Goal: Task Accomplishment & Management: Use online tool/utility

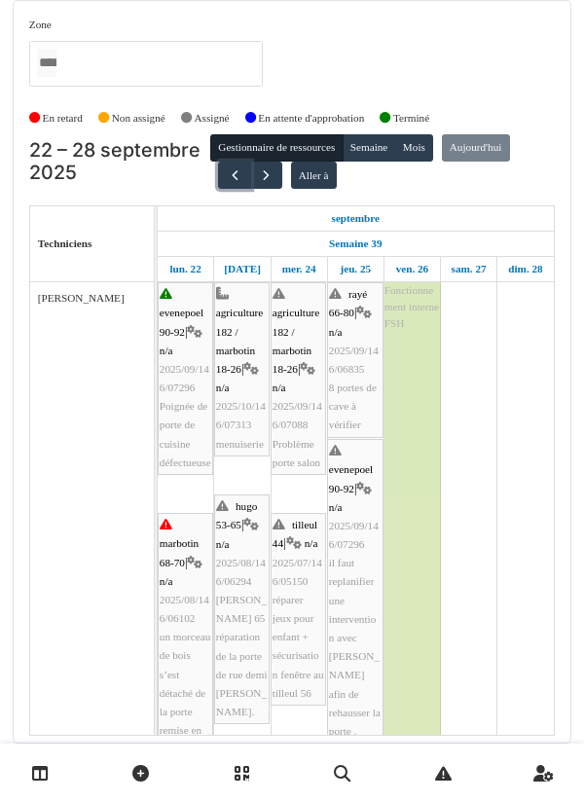
click at [227, 180] on span "button" at bounding box center [235, 175] width 17 height 17
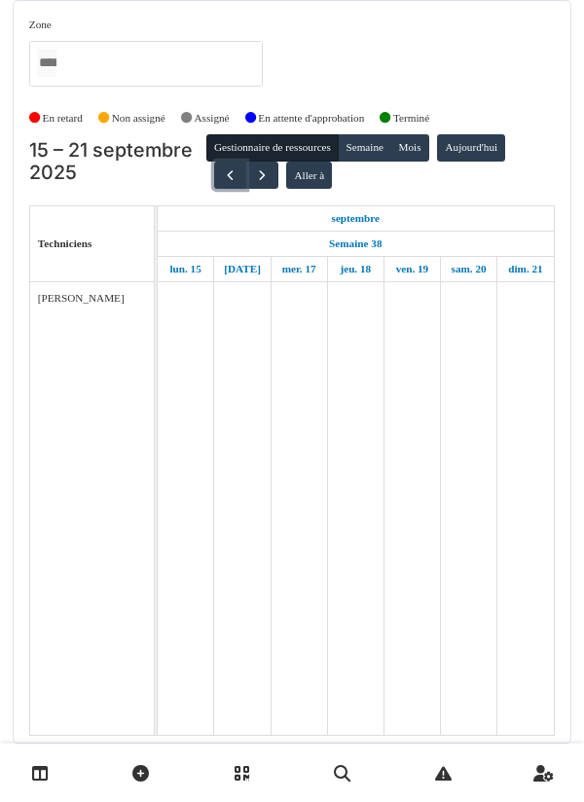
click at [224, 184] on button "button" at bounding box center [230, 176] width 32 height 28
click at [221, 181] on span "button" at bounding box center [227, 175] width 17 height 17
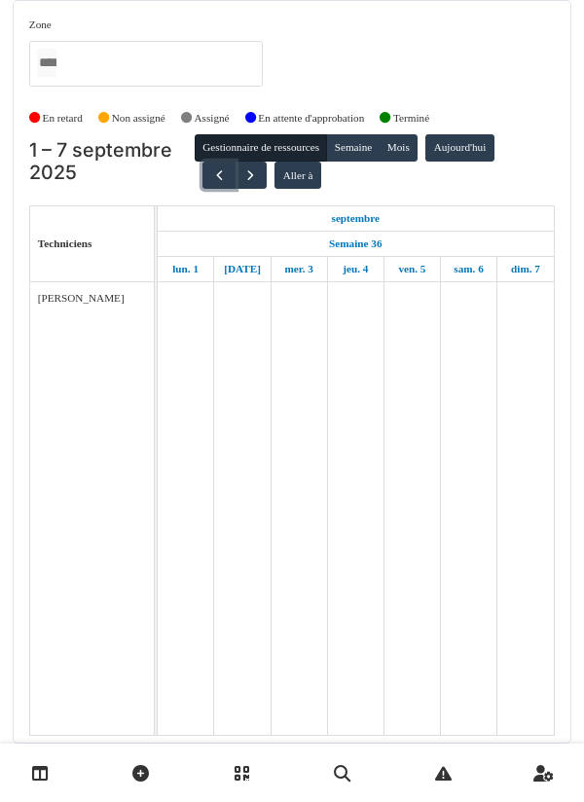
click at [202, 187] on button "button" at bounding box center [218, 176] width 32 height 28
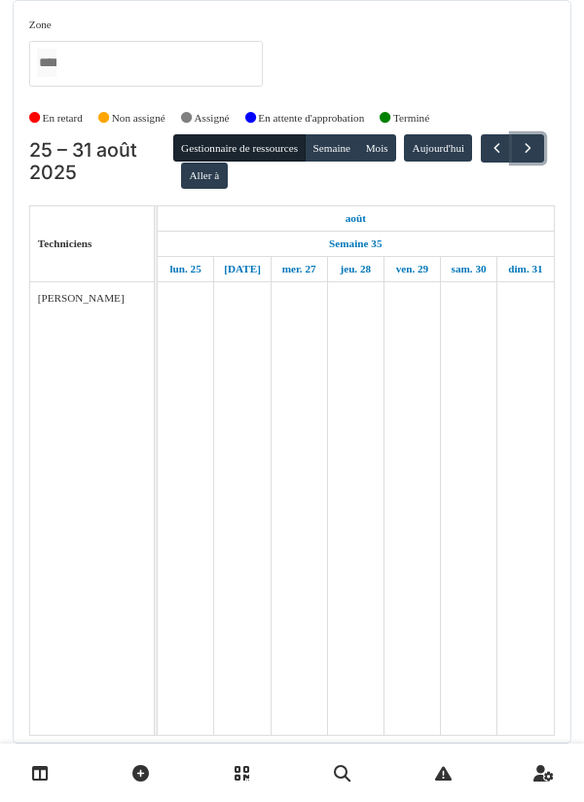
click at [512, 163] on button "button" at bounding box center [528, 148] width 32 height 28
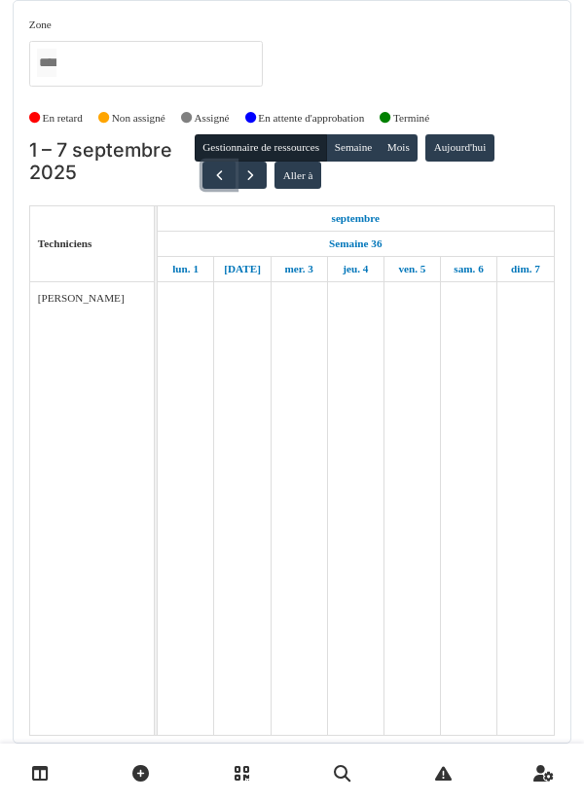
click at [202, 180] on button "button" at bounding box center [218, 176] width 32 height 28
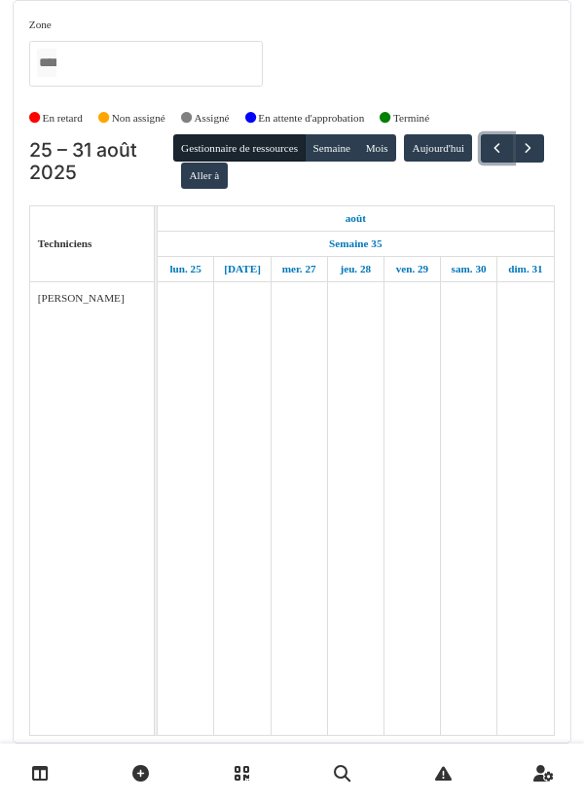
click at [481, 163] on button "button" at bounding box center [497, 148] width 32 height 28
click at [490, 157] on span "button" at bounding box center [498, 148] width 17 height 17
click at [475, 163] on button "button" at bounding box center [491, 148] width 32 height 28
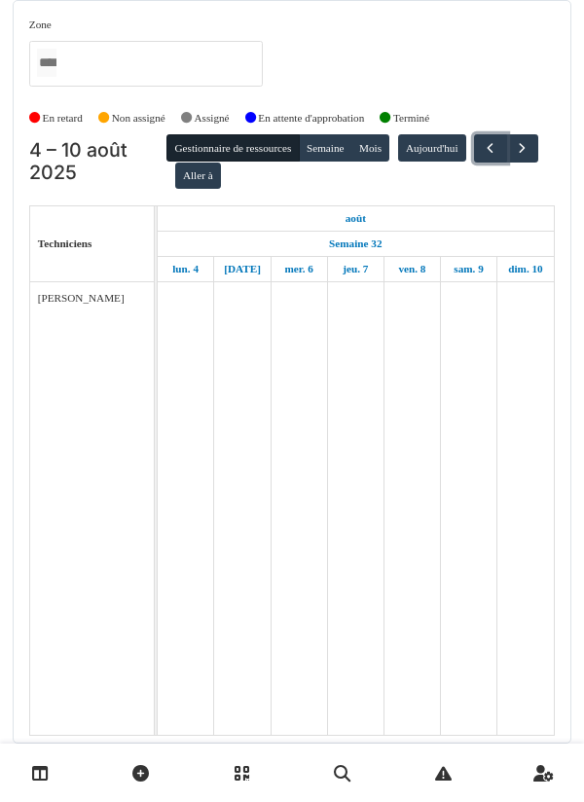
click at [474, 163] on button "button" at bounding box center [490, 148] width 32 height 28
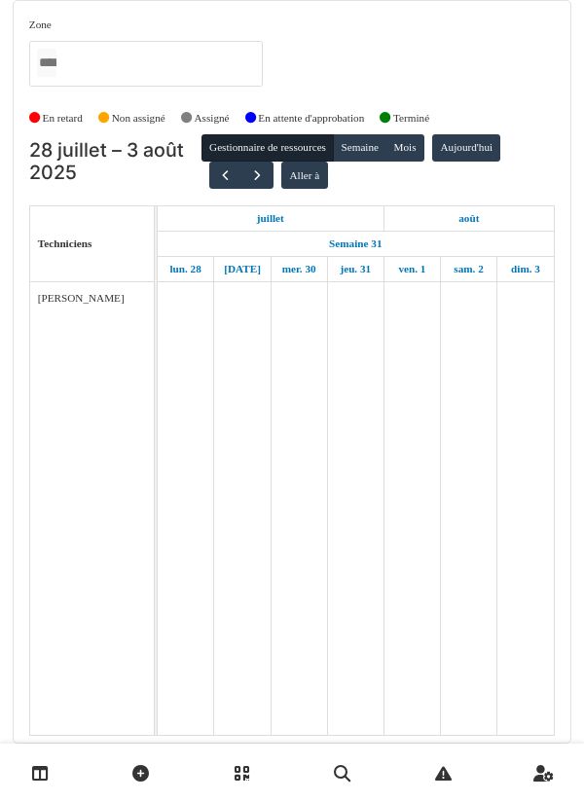
click at [192, 183] on h2 "28 juillet – 3 août 2025" at bounding box center [115, 162] width 172 height 46
click at [217, 182] on span "button" at bounding box center [225, 175] width 17 height 17
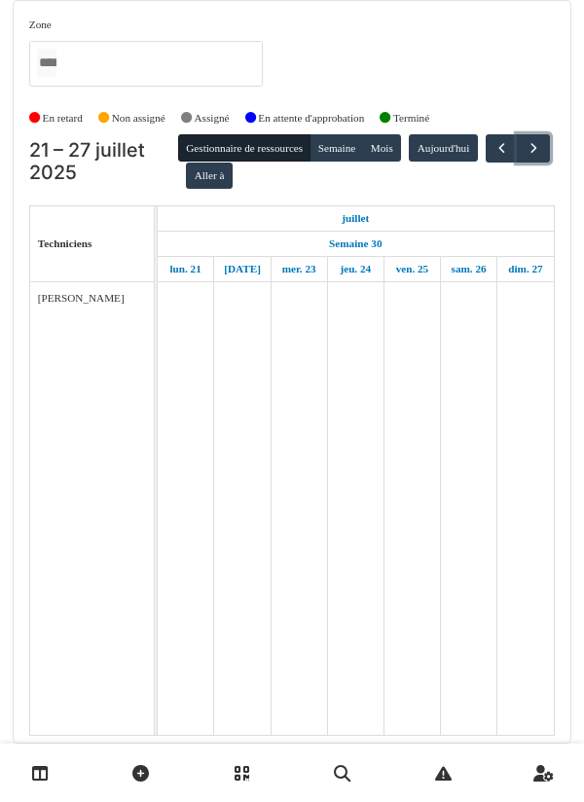
click at [517, 163] on button "button" at bounding box center [533, 148] width 32 height 28
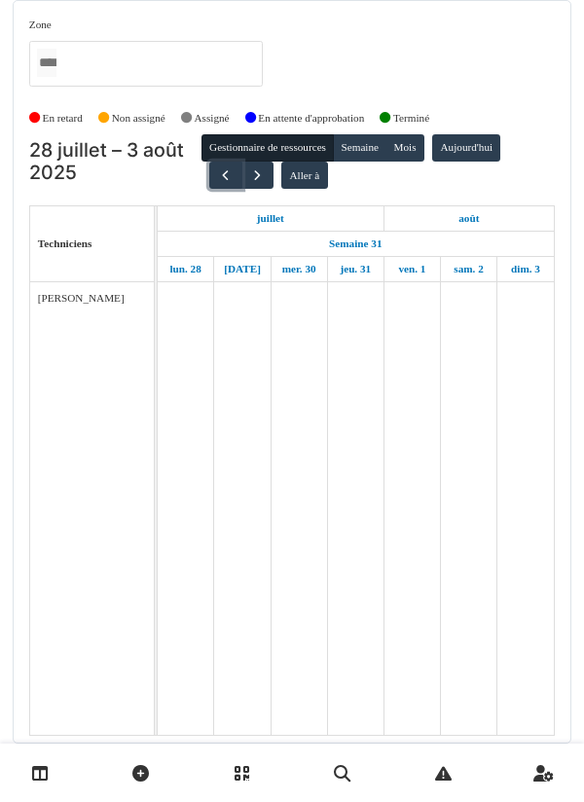
click at [209, 179] on button "button" at bounding box center [225, 176] width 32 height 28
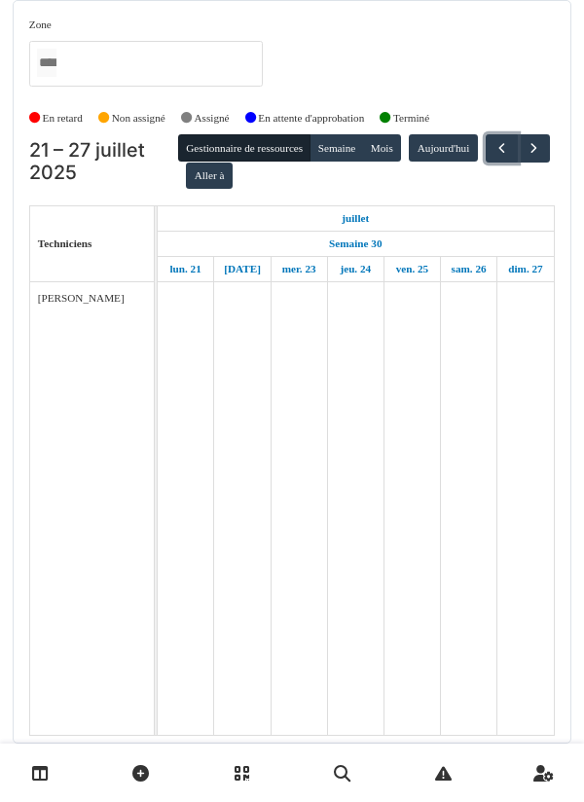
click at [493, 157] on span "button" at bounding box center [501, 148] width 17 height 17
click at [488, 163] on button "button" at bounding box center [504, 148] width 32 height 28
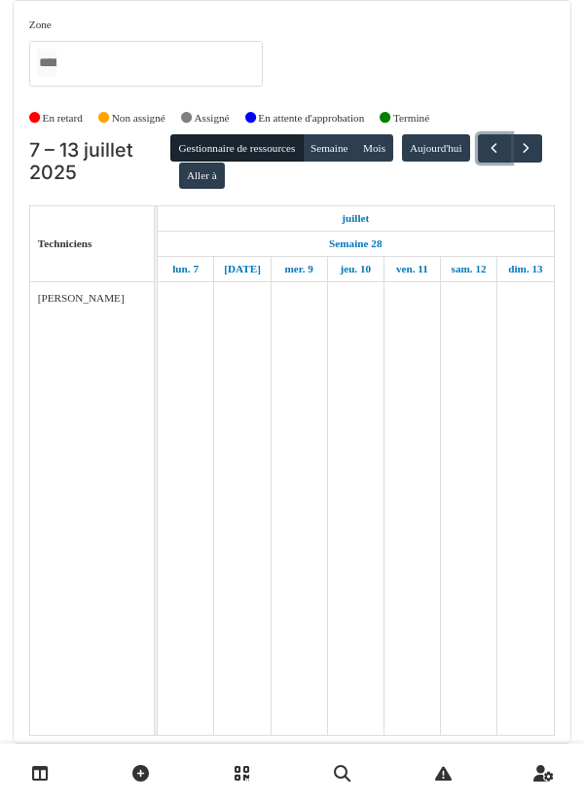
click at [478, 163] on button "button" at bounding box center [494, 148] width 32 height 28
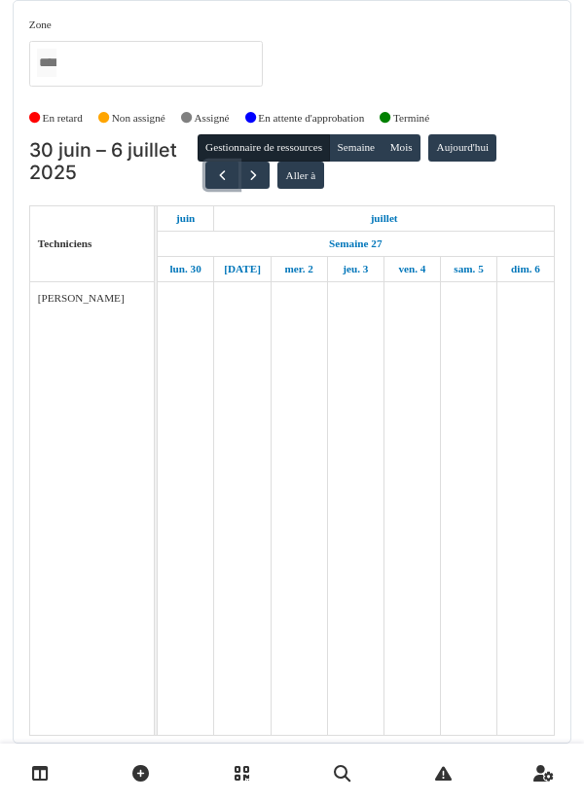
click at [205, 177] on button "button" at bounding box center [221, 176] width 32 height 28
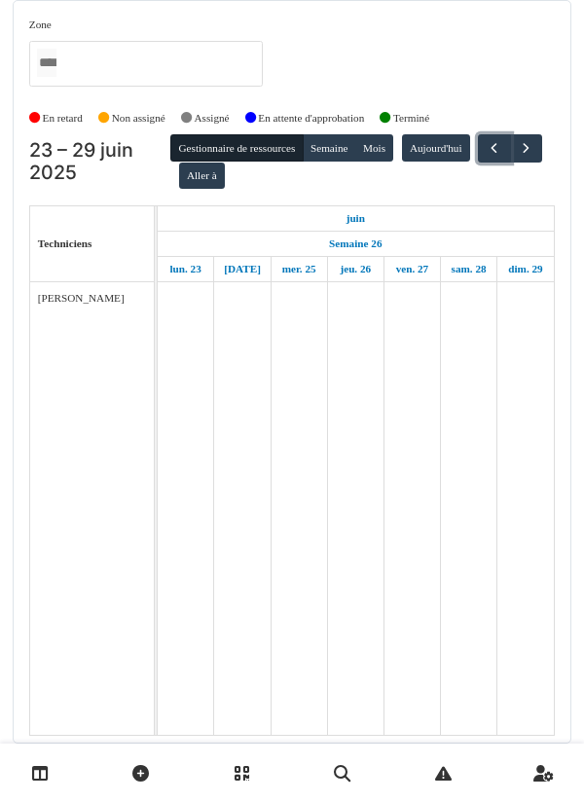
click at [478, 163] on button "button" at bounding box center [494, 148] width 32 height 28
click at [476, 163] on button "button" at bounding box center [492, 148] width 32 height 28
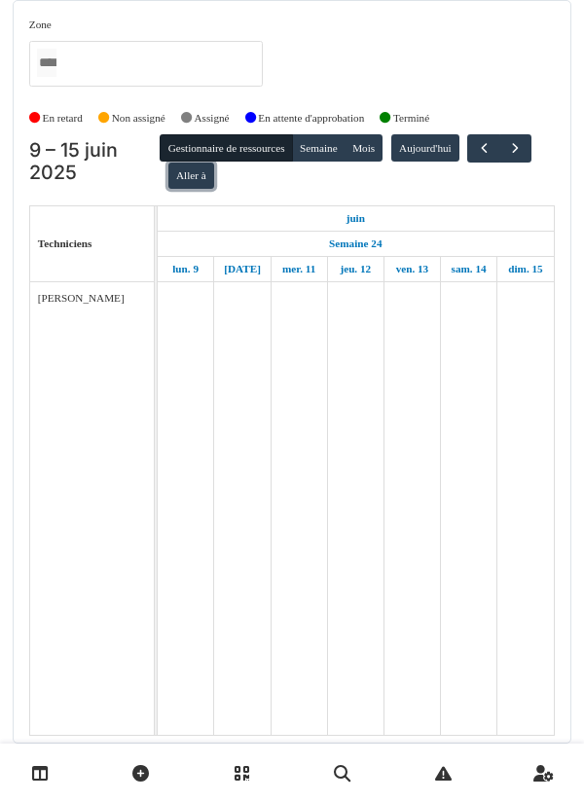
click at [186, 180] on button "Aller à" at bounding box center [191, 176] width 46 height 27
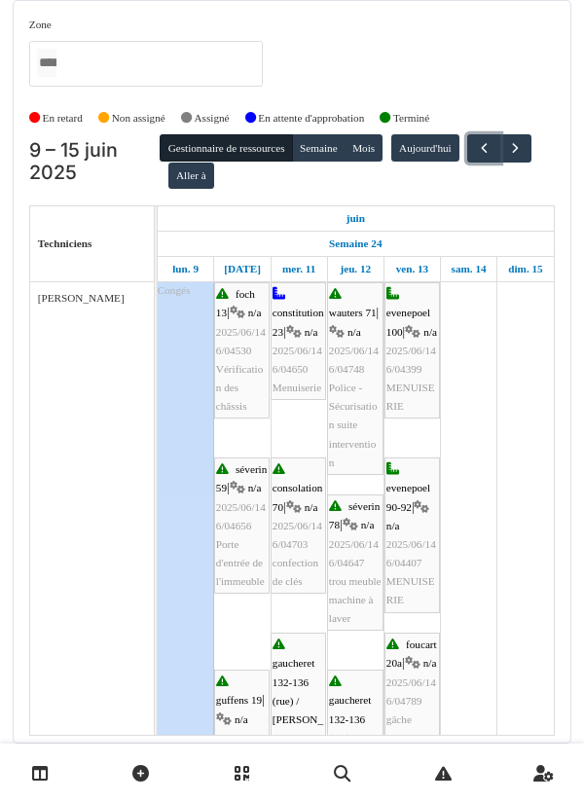
click at [495, 157] on button "button" at bounding box center [483, 148] width 32 height 28
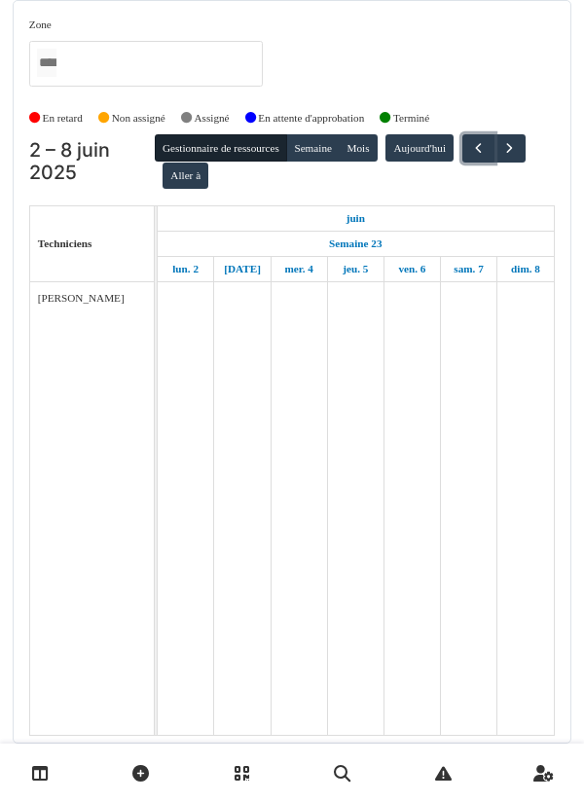
click at [486, 156] on button "button" at bounding box center [478, 148] width 32 height 28
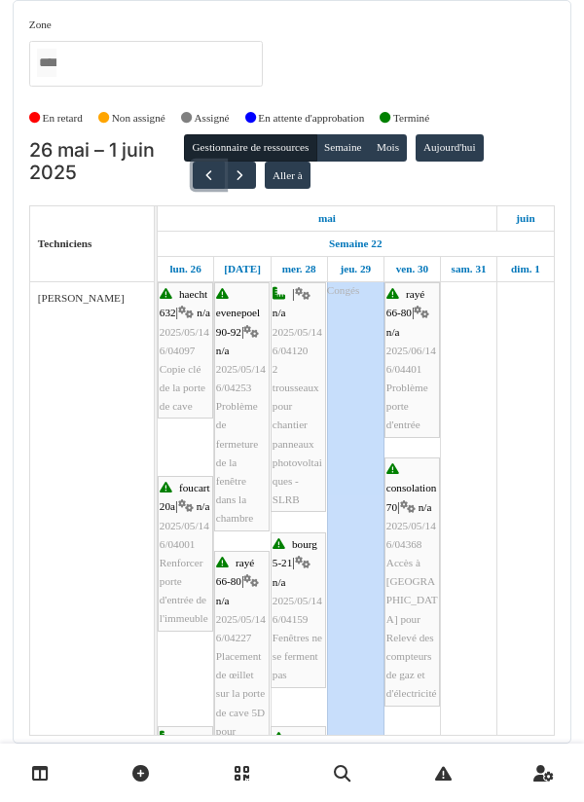
click at [200, 178] on span "button" at bounding box center [208, 175] width 17 height 17
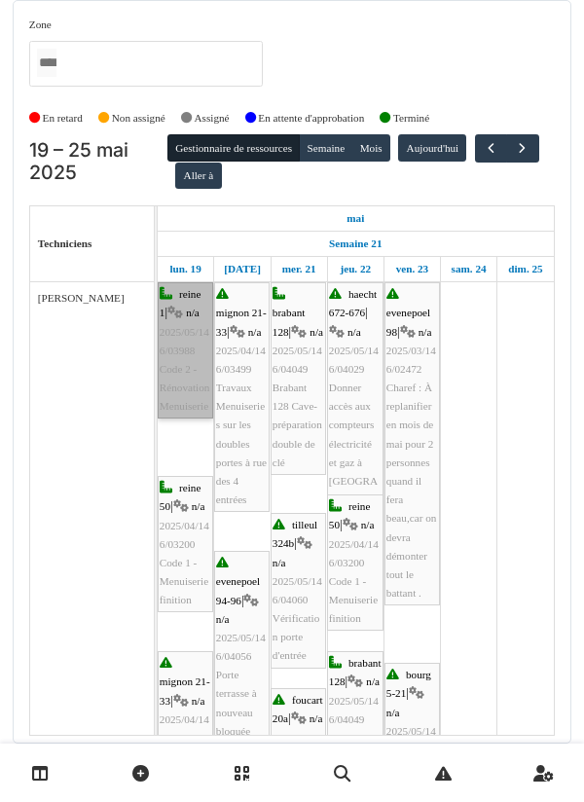
click at [185, 363] on link "reine 1 | n/a 2025/05/146/03988 Code 2 - Rénovation Menuiserie" at bounding box center [185, 350] width 55 height 136
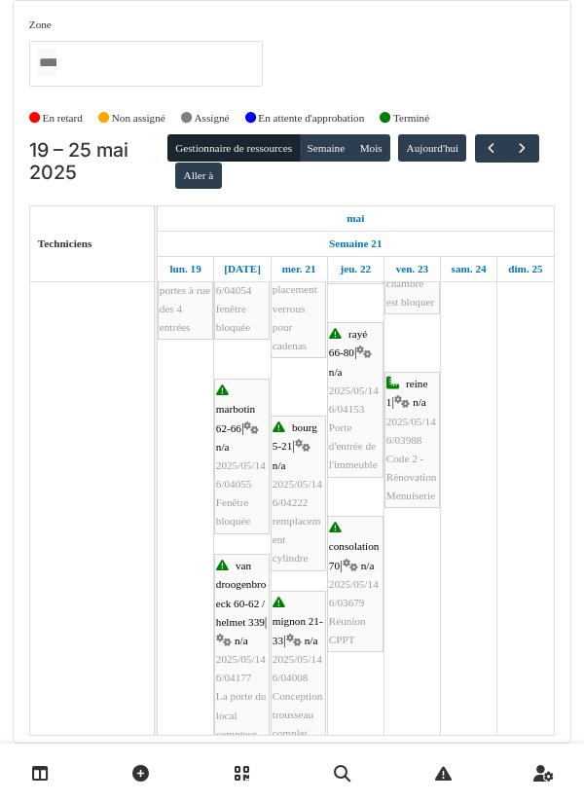
scroll to position [541, 0]
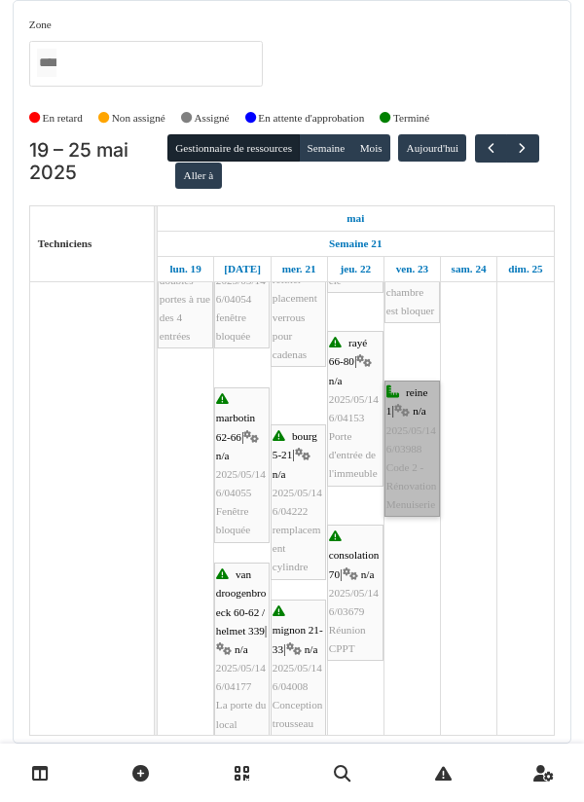
click at [408, 451] on link "reine 1 | n/a 2025/05/146/03988 Code 2 - Rénovation Menuiserie" at bounding box center [411, 449] width 55 height 136
click at [409, 444] on link "reine 1 | n/a 2025/05/146/03988 Code 2 - Rénovation Menuiserie" at bounding box center [411, 449] width 55 height 136
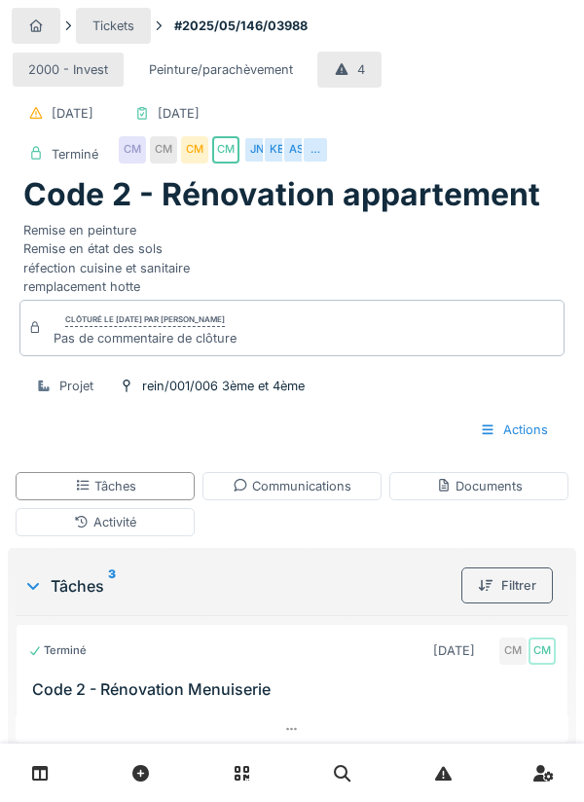
click at [483, 483] on div "Documents" at bounding box center [479, 486] width 87 height 18
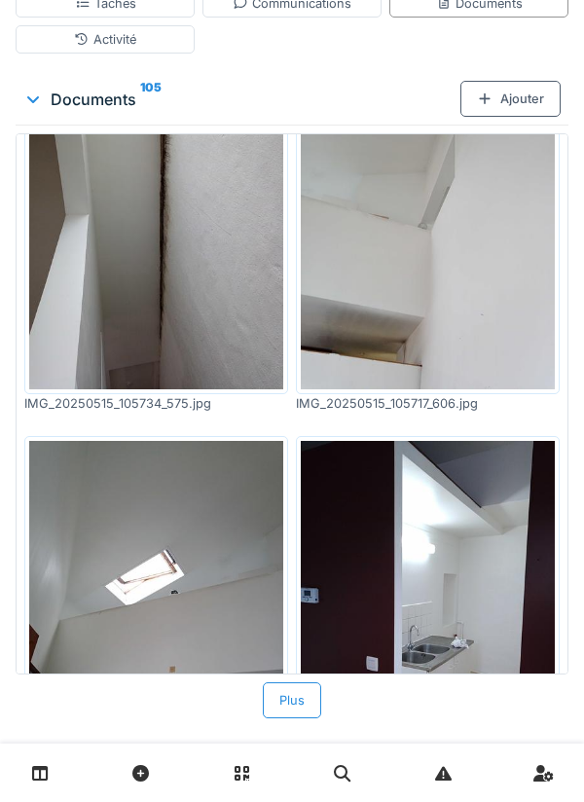
scroll to position [3143, 0]
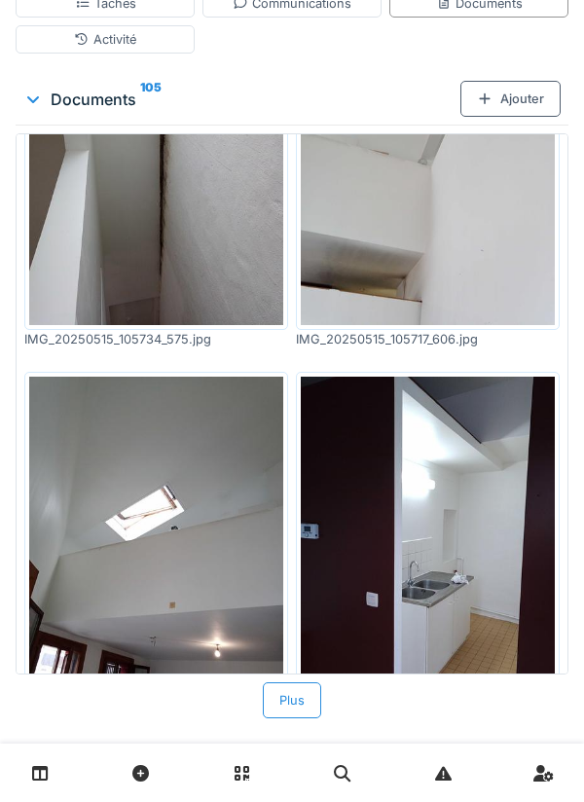
click at [155, 527] on img at bounding box center [156, 546] width 254 height 339
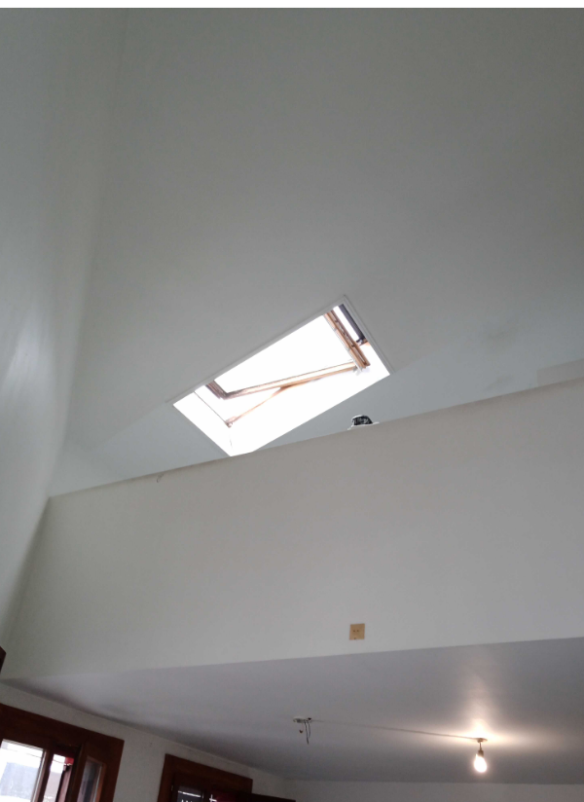
scroll to position [0, 0]
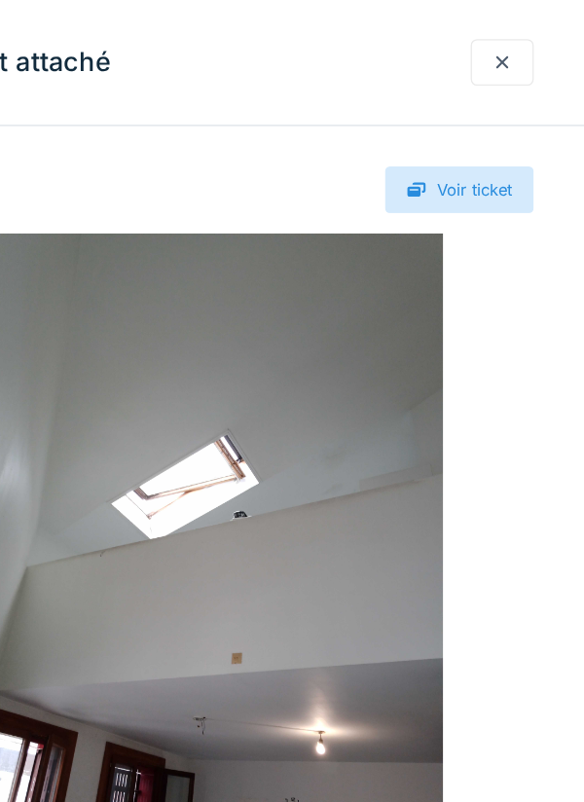
click at [522, 61] on div at bounding box center [520, 48] width 49 height 36
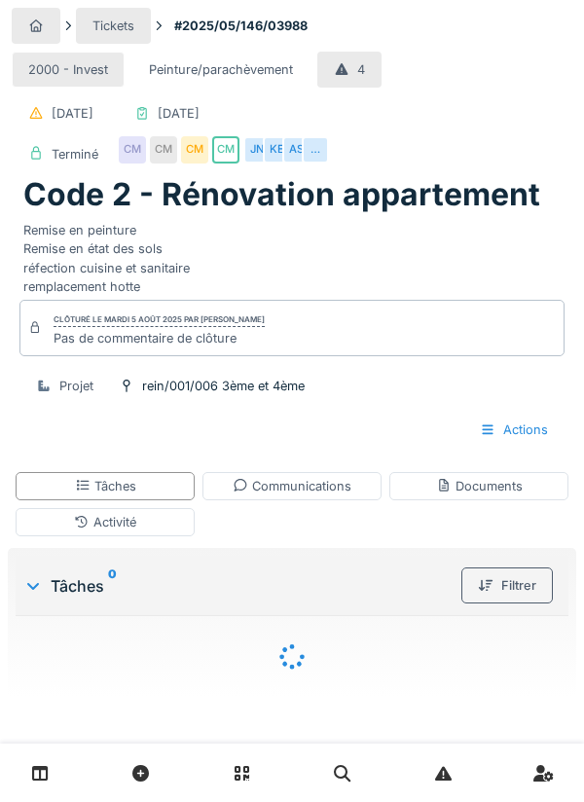
click at [479, 486] on div "Documents" at bounding box center [479, 486] width 87 height 18
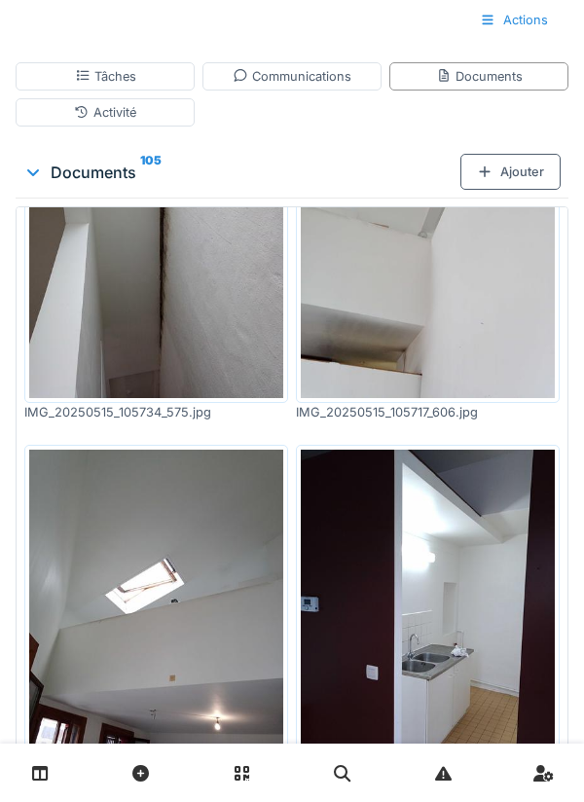
scroll to position [483, 0]
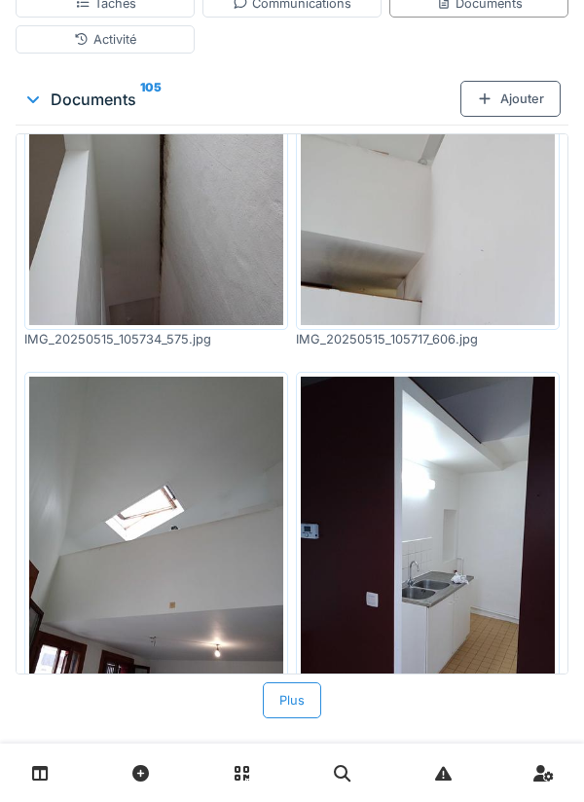
click at [283, 718] on div "Plus" at bounding box center [292, 700] width 58 height 36
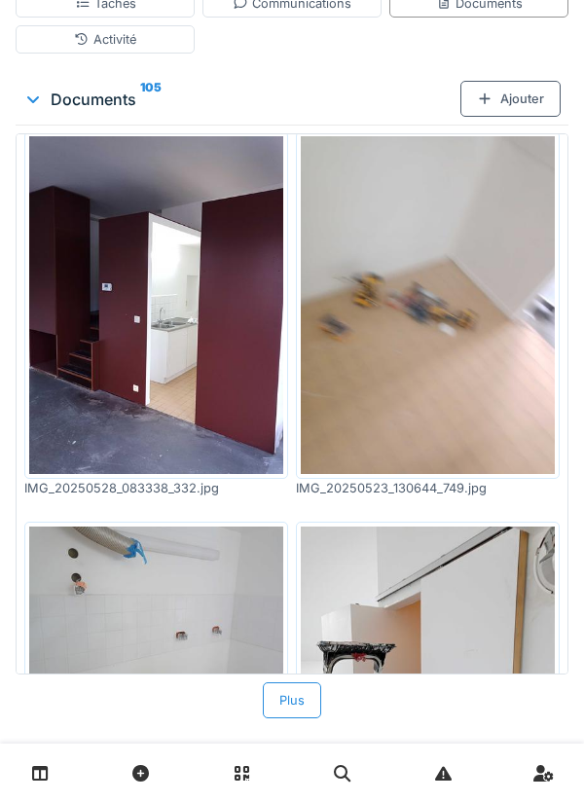
scroll to position [7046, 0]
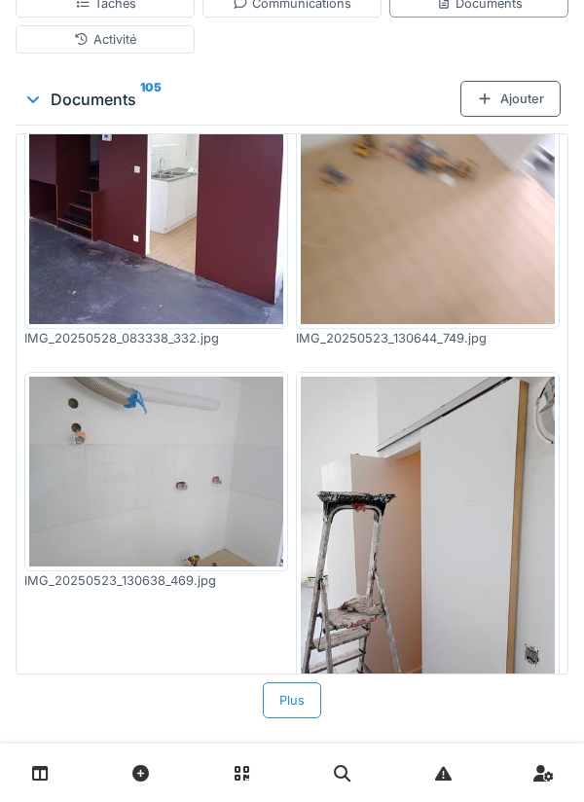
click at [306, 718] on div "Plus" at bounding box center [292, 700] width 58 height 36
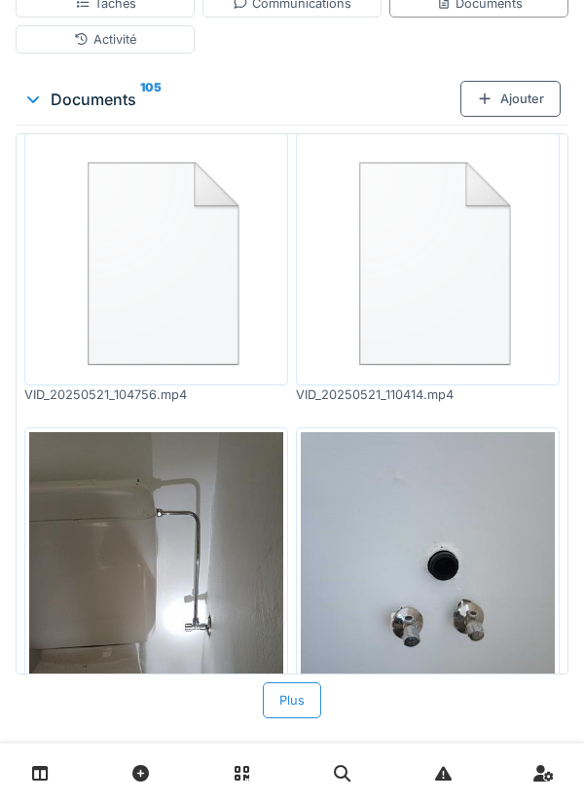
scroll to position [10853, 0]
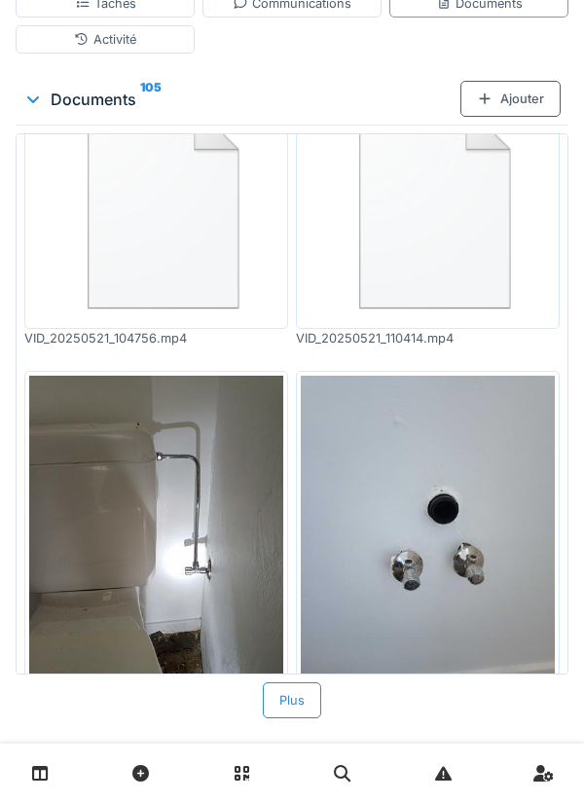
click at [297, 718] on div "Plus" at bounding box center [292, 700] width 58 height 36
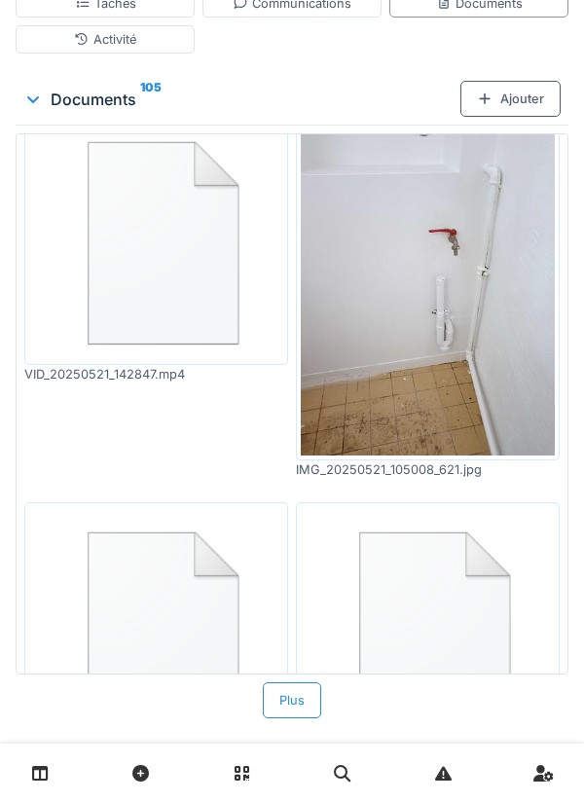
scroll to position [14660, 0]
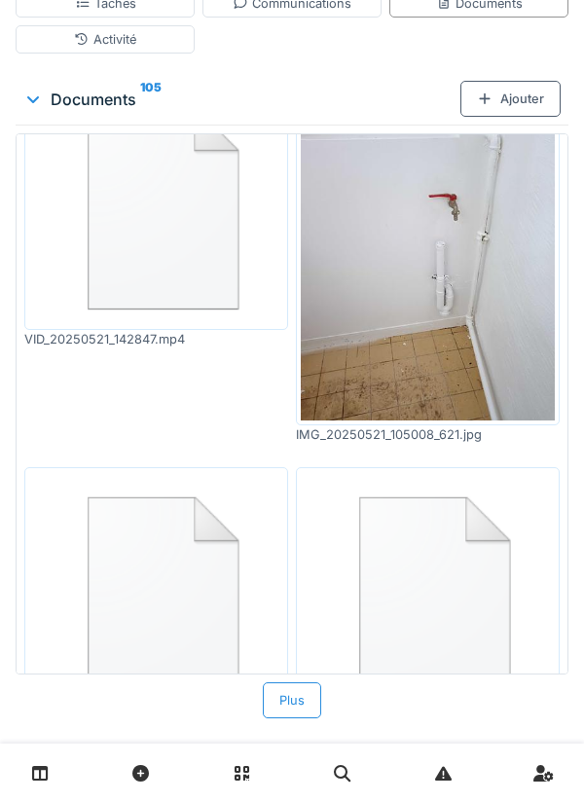
click at [296, 718] on div "Plus" at bounding box center [292, 700] width 58 height 36
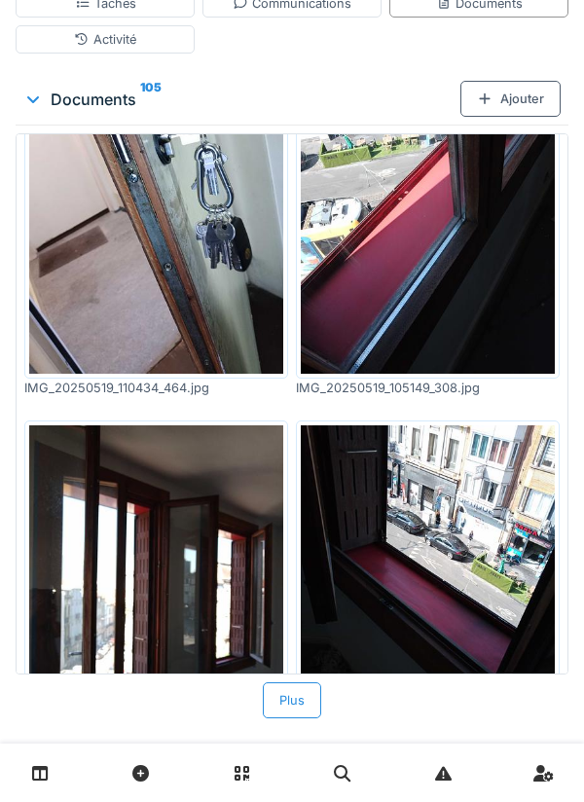
scroll to position [18373, 0]
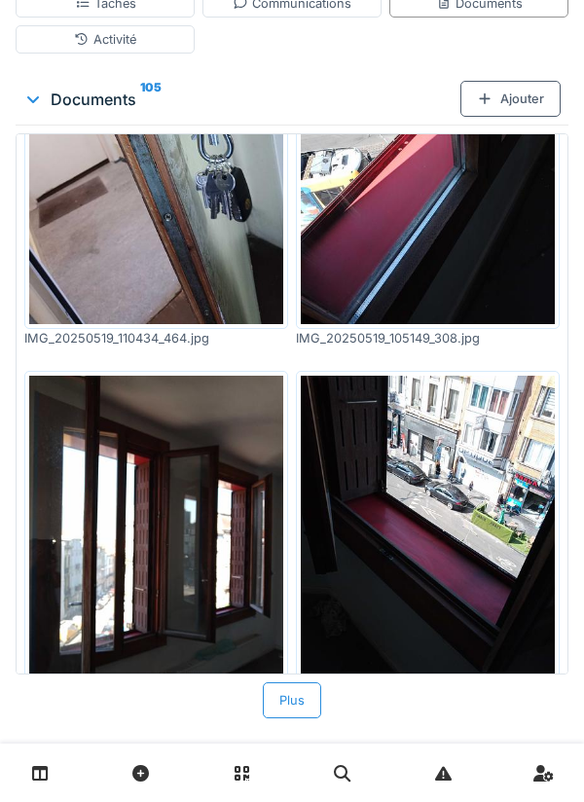
click at [283, 718] on div "Plus" at bounding box center [292, 700] width 58 height 36
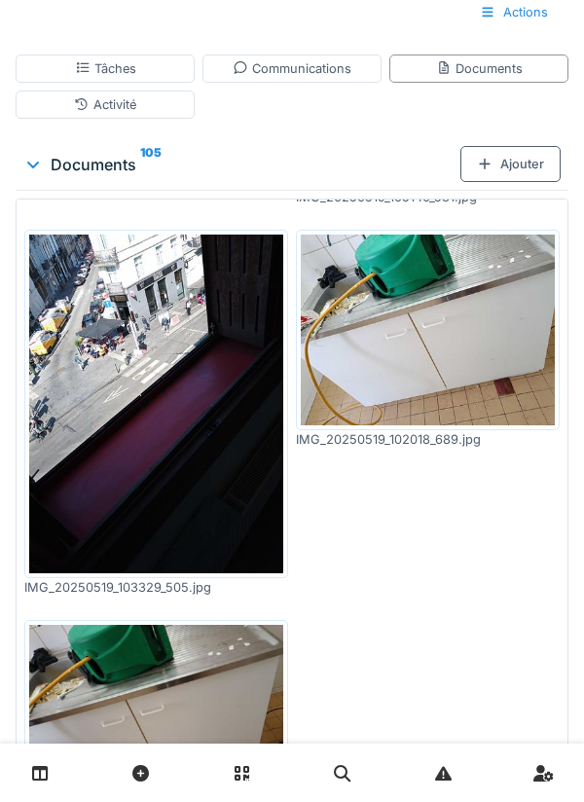
scroll to position [450, 0]
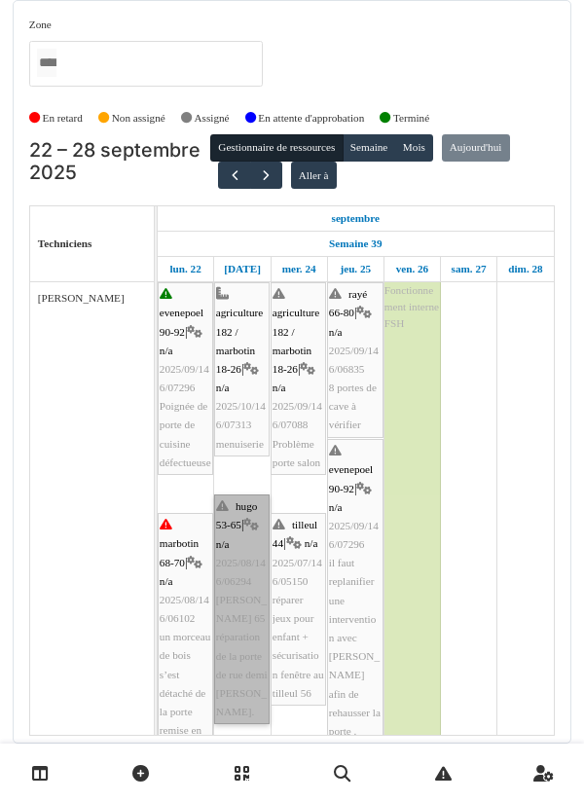
click at [242, 557] on link "hugo 53-65 | n/a 2025/08/146/06294 Victor Hugo 65 réparation de la porte de rue…" at bounding box center [241, 609] width 55 height 230
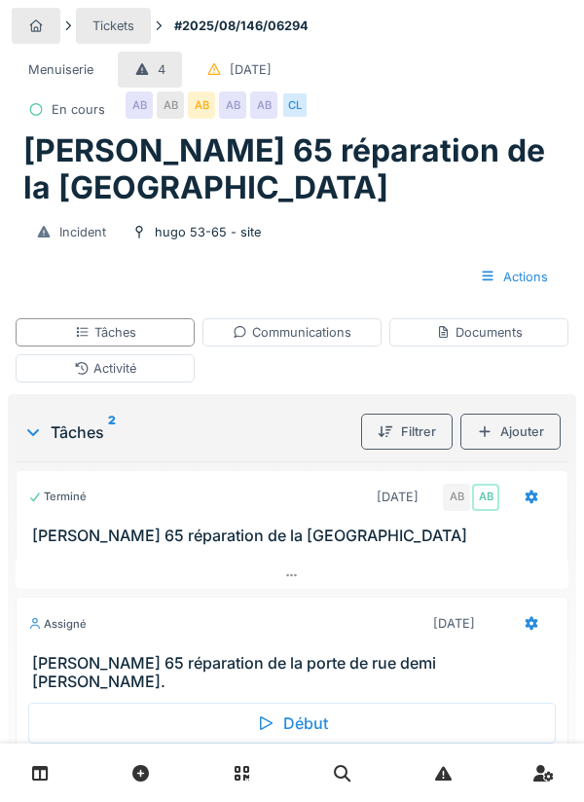
click at [271, 714] on div "Début" at bounding box center [292, 723] width 528 height 41
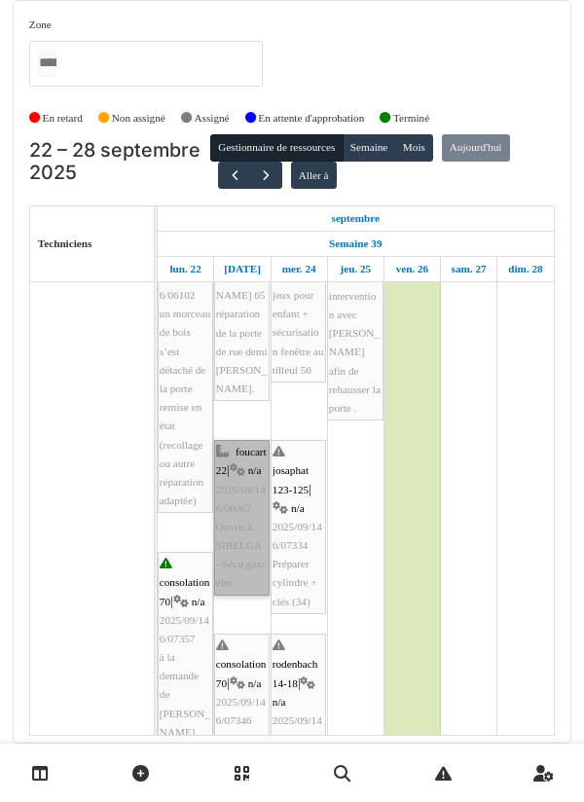
click at [238, 517] on link "foucart 22 | n/a 2025/09/146/06067 Ouvrir à SIBELGA - Sécu gaz/élec" at bounding box center [241, 518] width 55 height 156
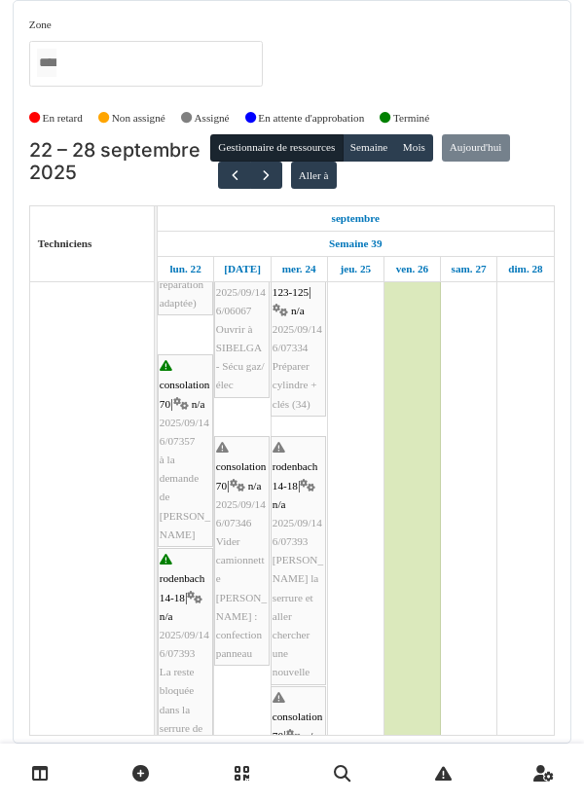
scroll to position [521, 0]
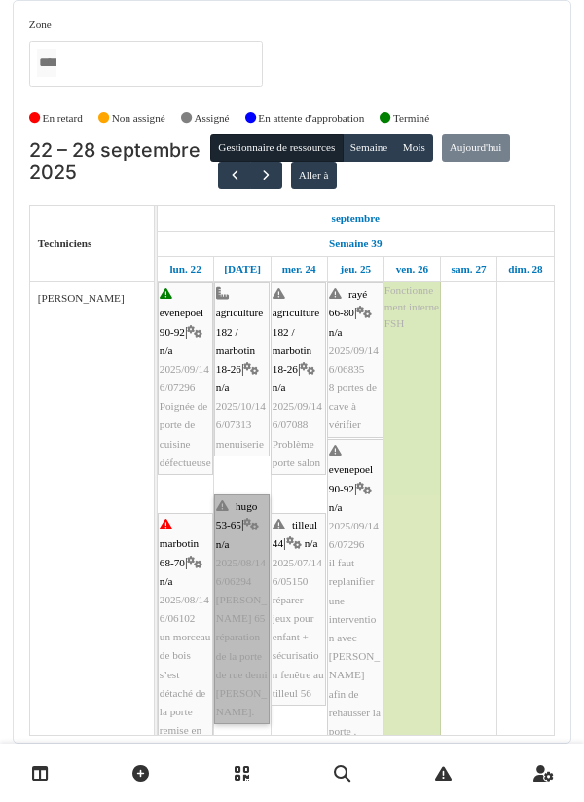
click at [237, 580] on link "hugo 53-65 | n/a 2025/08/146/06294 Victor Hugo 65 réparation de la porte de rue…" at bounding box center [241, 609] width 55 height 230
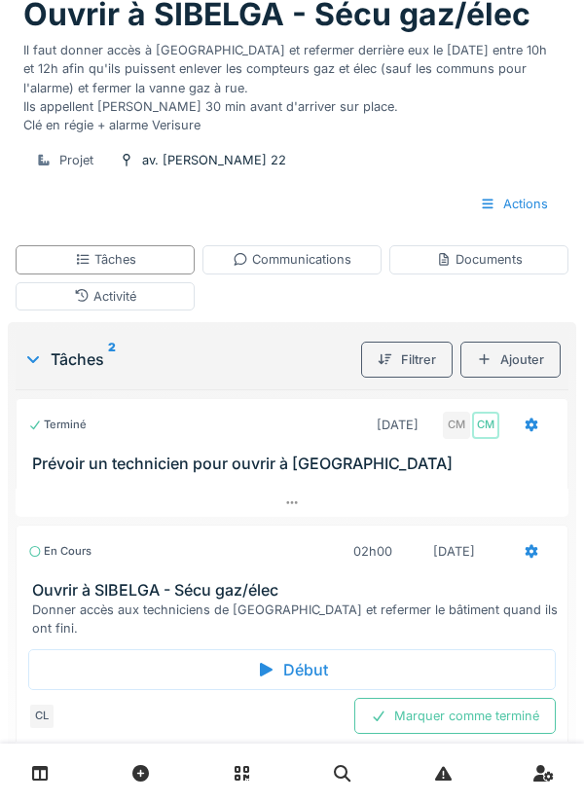
scroll to position [179, 0]
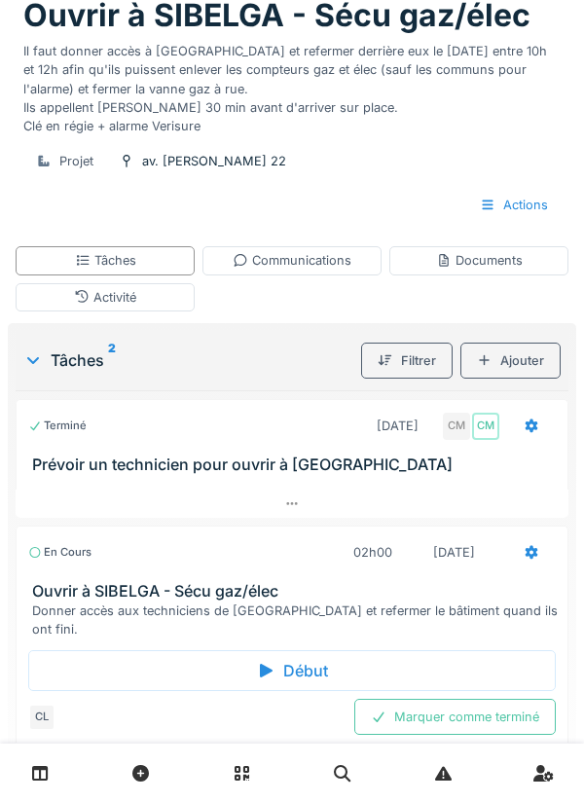
click at [267, 663] on icon at bounding box center [265, 671] width 19 height 16
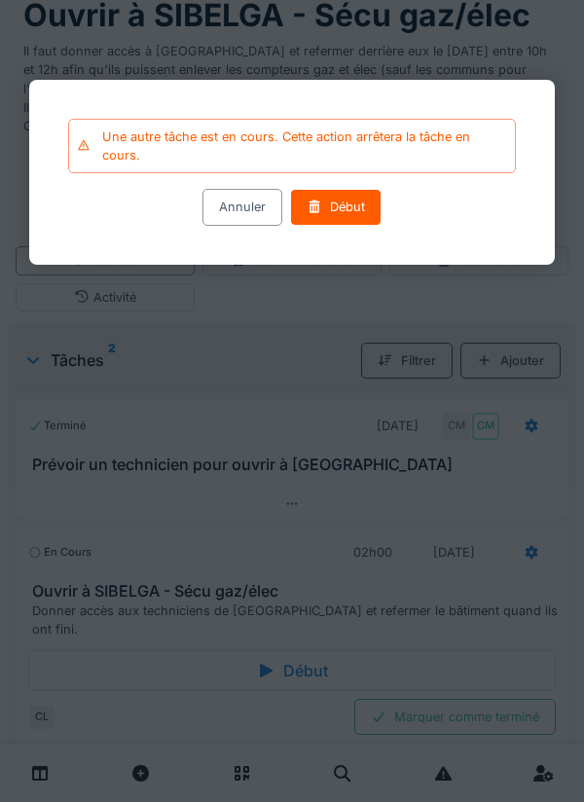
click at [344, 220] on div "Début" at bounding box center [335, 208] width 91 height 36
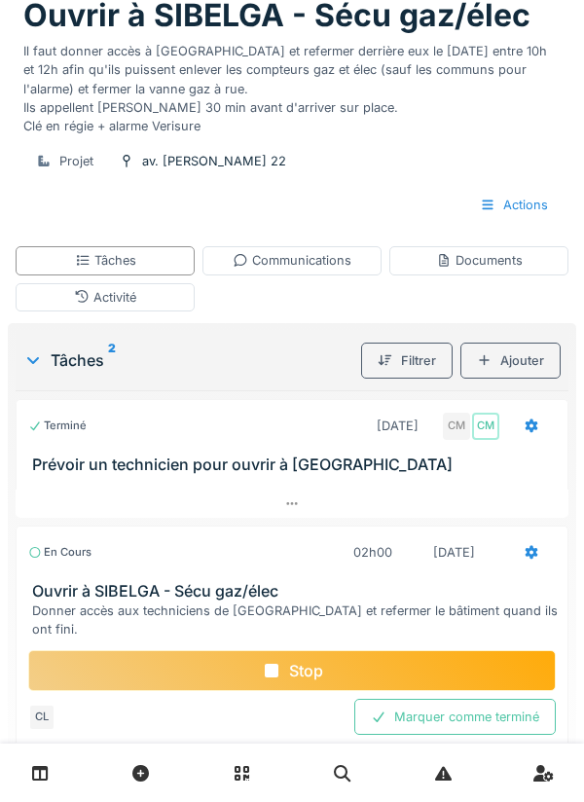
click at [298, 268] on div "Communications" at bounding box center [292, 260] width 119 height 18
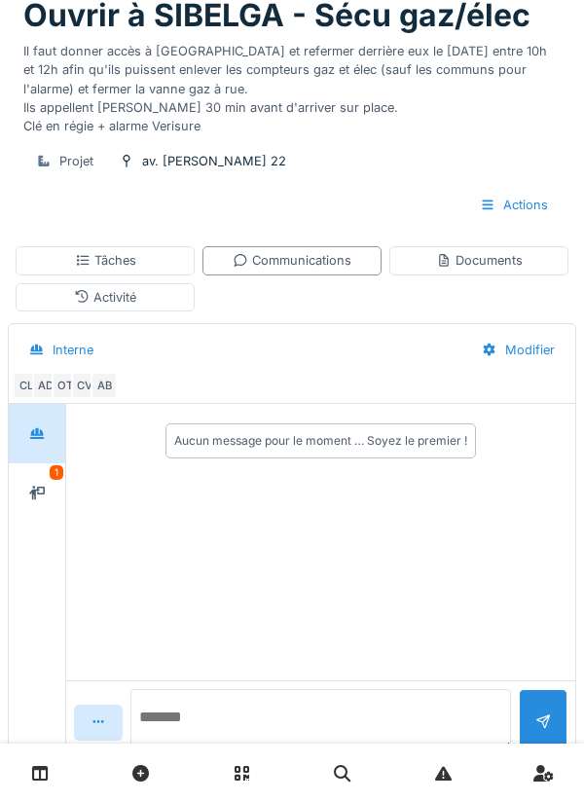
click at [235, 751] on textarea at bounding box center [320, 720] width 381 height 62
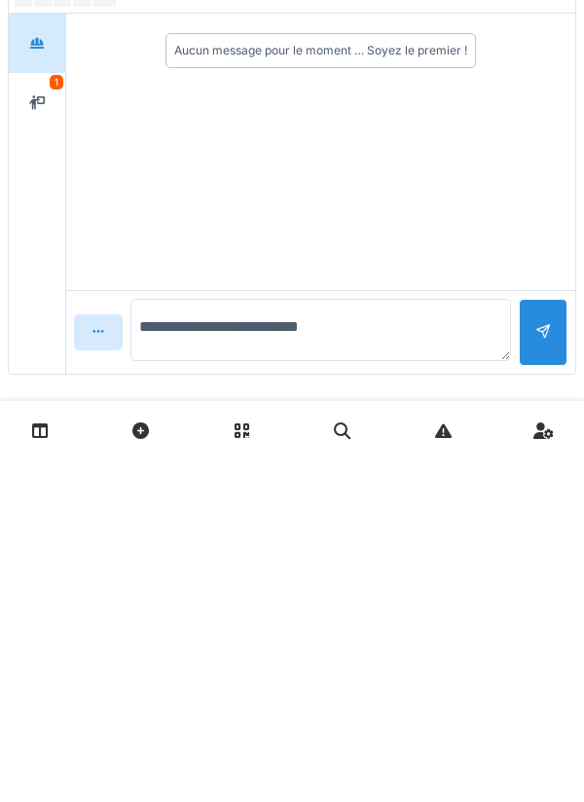
scroll to position [239, 0]
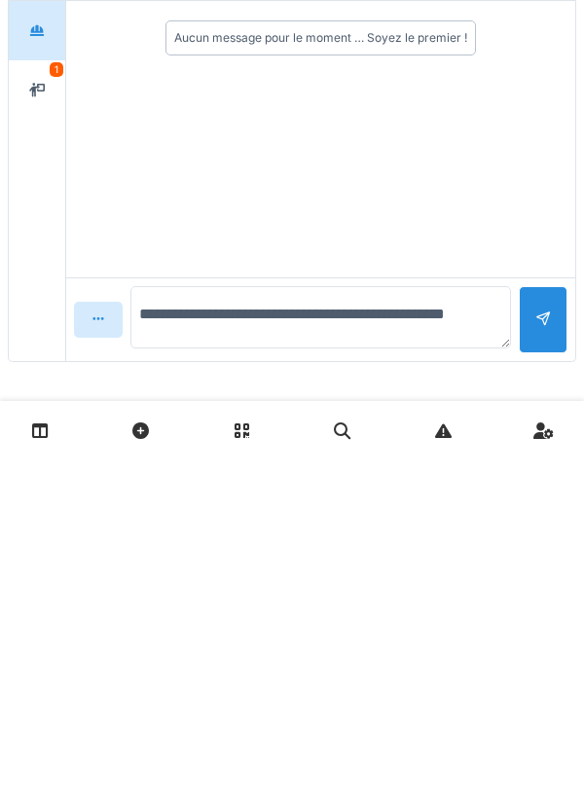
type textarea "**********"
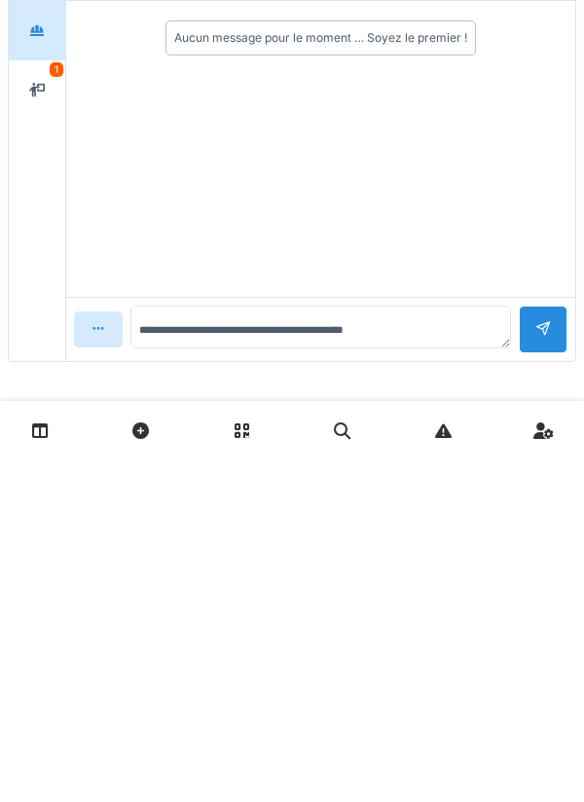
click at [544, 667] on div at bounding box center [543, 672] width 16 height 18
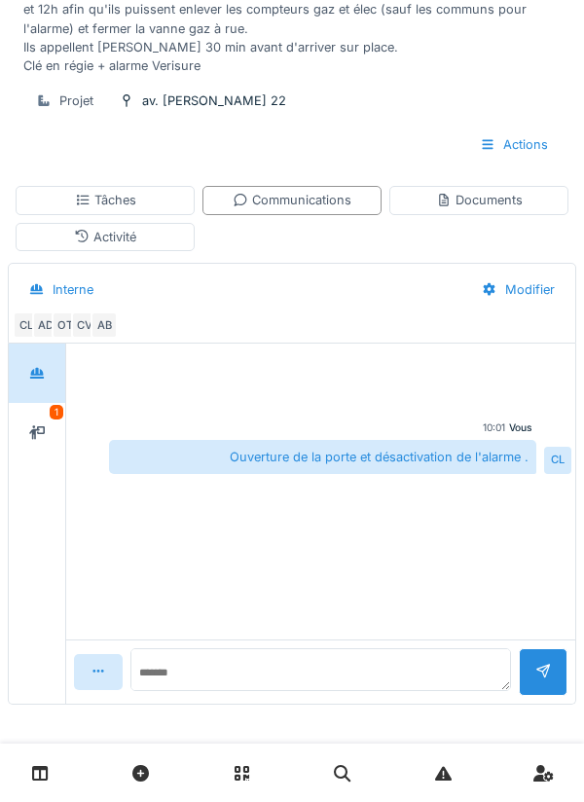
click at [109, 200] on div "Tâches" at bounding box center [105, 200] width 61 height 18
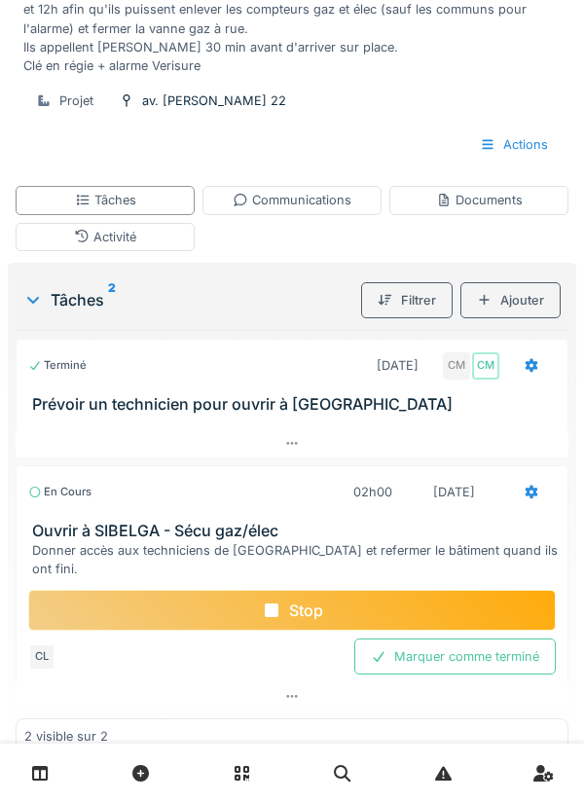
click at [532, 371] on icon at bounding box center [532, 365] width 13 height 14
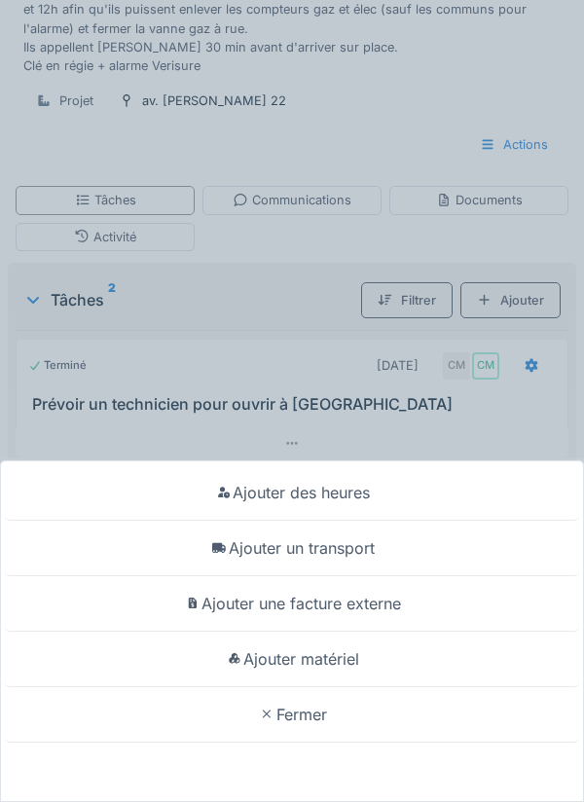
click at [346, 553] on div "Ajouter un transport" at bounding box center [292, 548] width 574 height 55
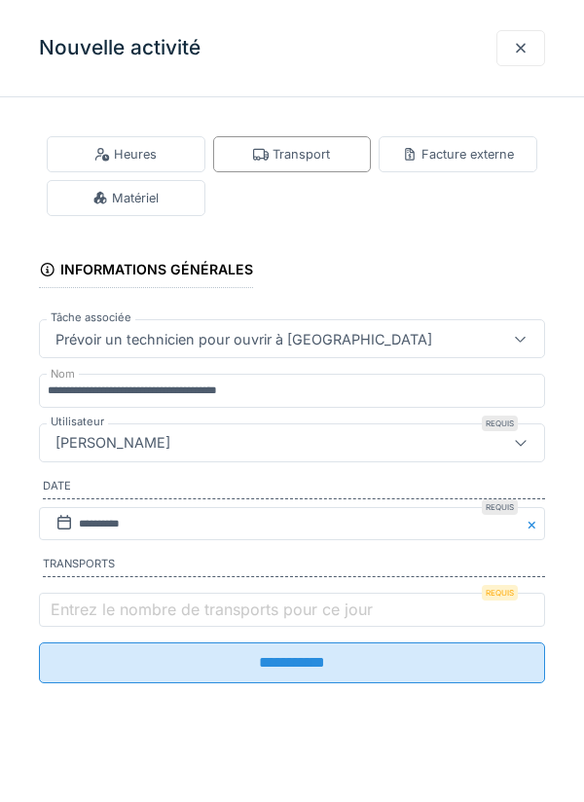
click at [100, 606] on label "Entrez le nombre de transports pour ce jour" at bounding box center [212, 609] width 330 height 23
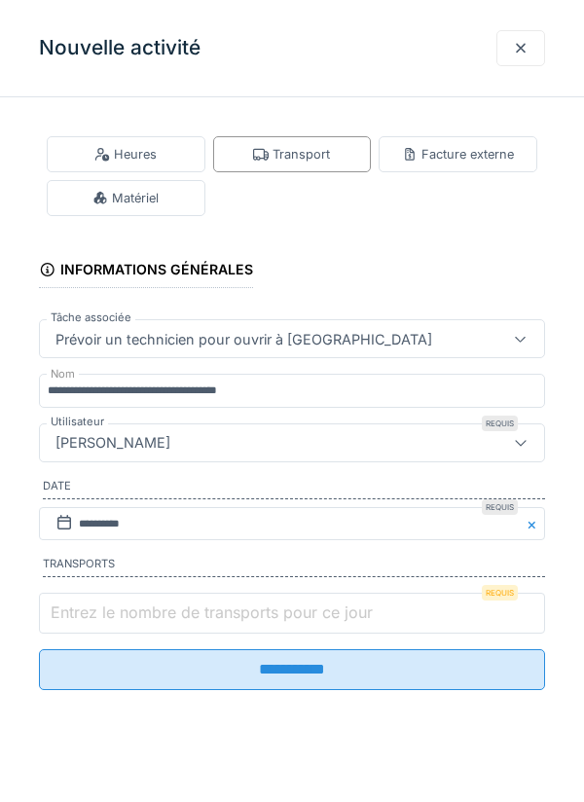
click at [100, 606] on input "Entrez le nombre de transports pour ce jour" at bounding box center [292, 613] width 506 height 41
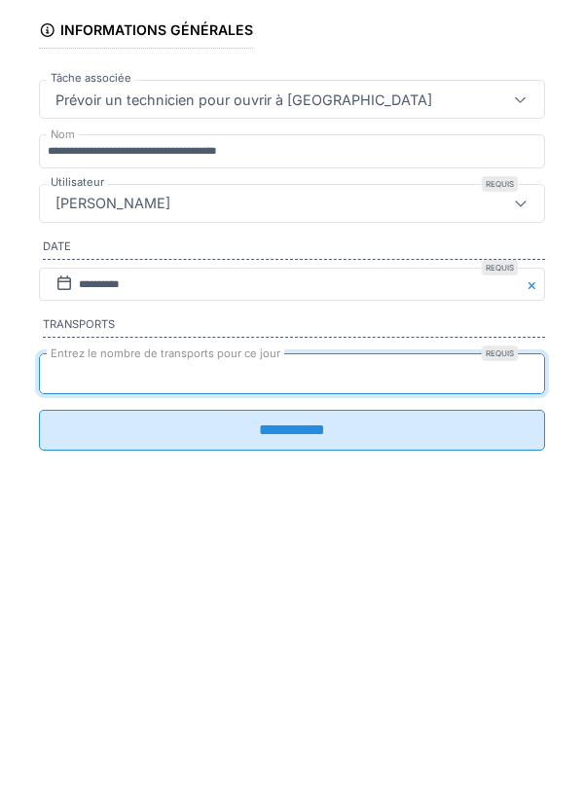
type input "*"
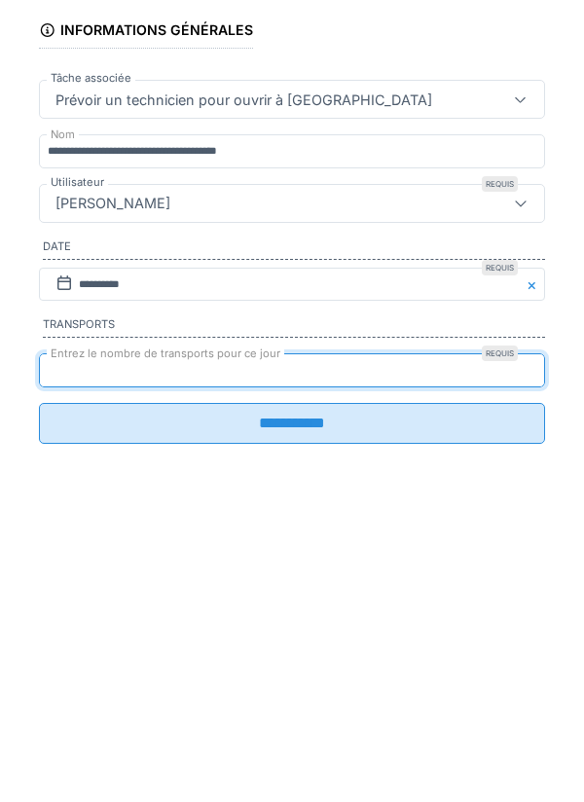
click at [297, 680] on input "**********" at bounding box center [292, 662] width 506 height 41
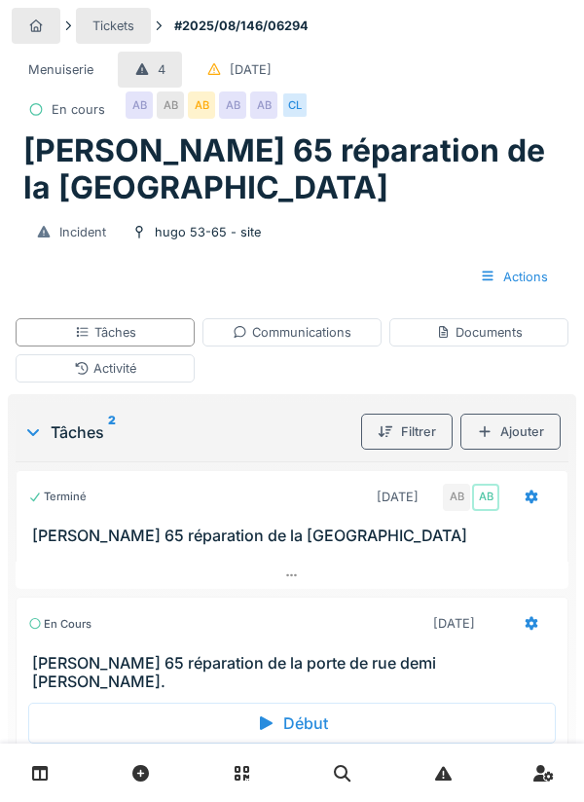
click at [467, 335] on div "Documents" at bounding box center [479, 332] width 87 height 18
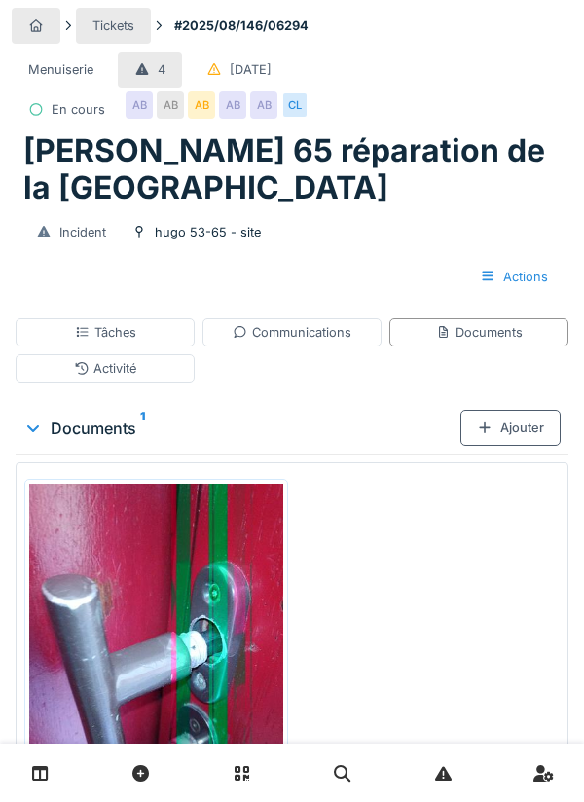
click at [129, 436] on div "Documents 1" at bounding box center [241, 428] width 437 height 23
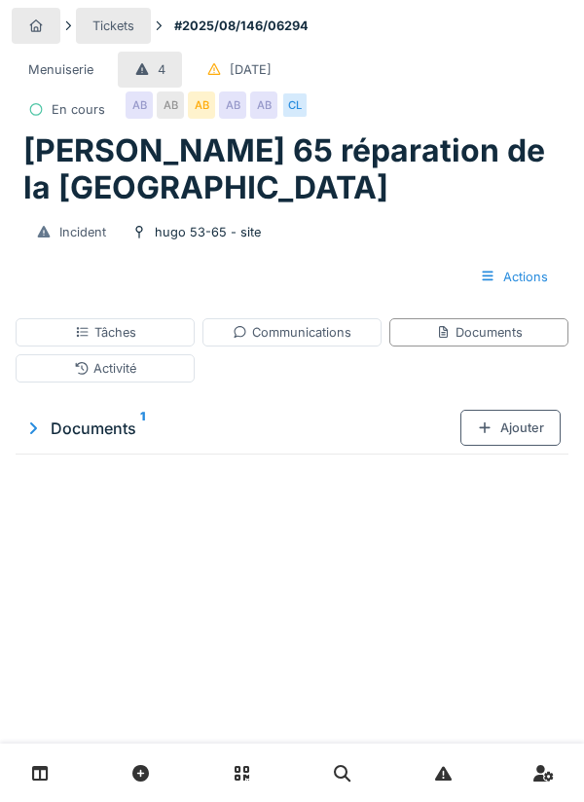
click at [135, 435] on div "Documents 1" at bounding box center [241, 428] width 437 height 23
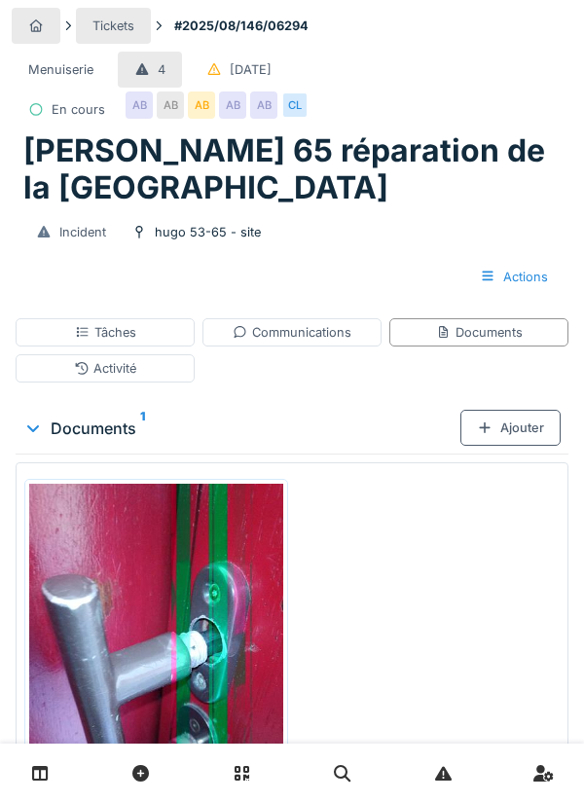
click at [120, 330] on div "Tâches" at bounding box center [105, 332] width 61 height 18
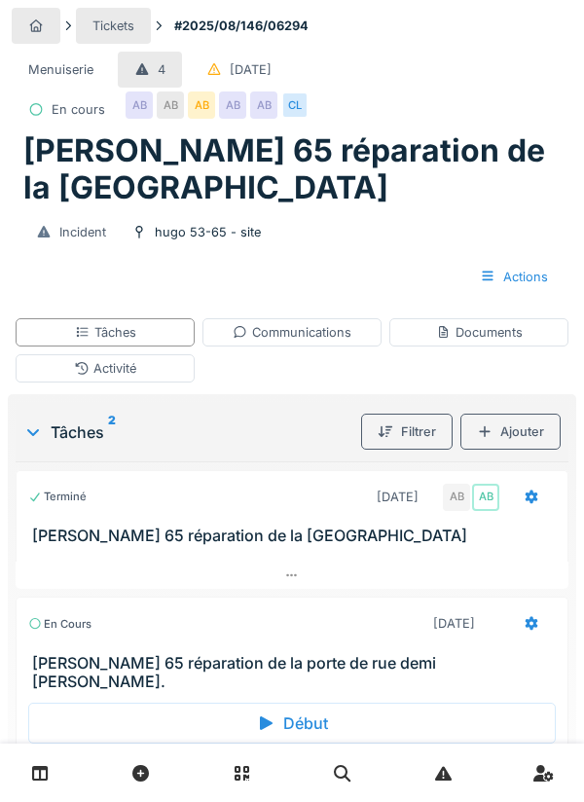
scroll to position [53, 0]
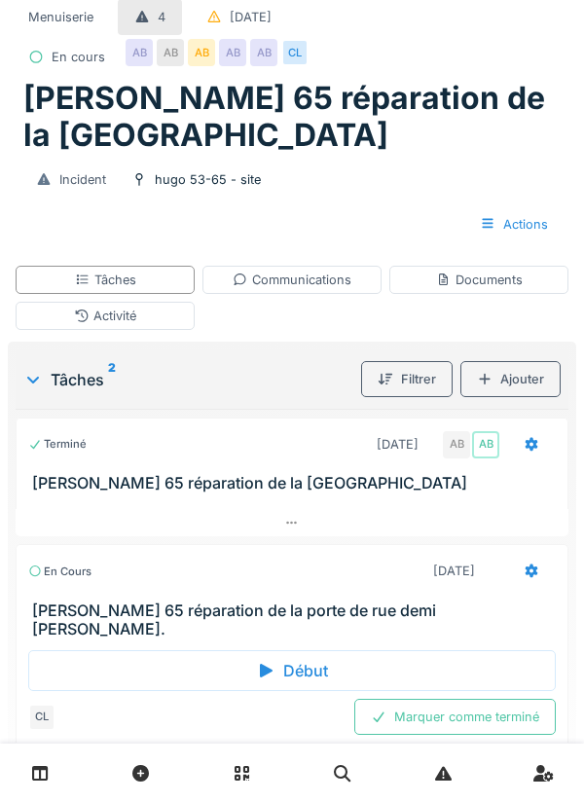
click at [275, 662] on div "Début" at bounding box center [292, 670] width 528 height 41
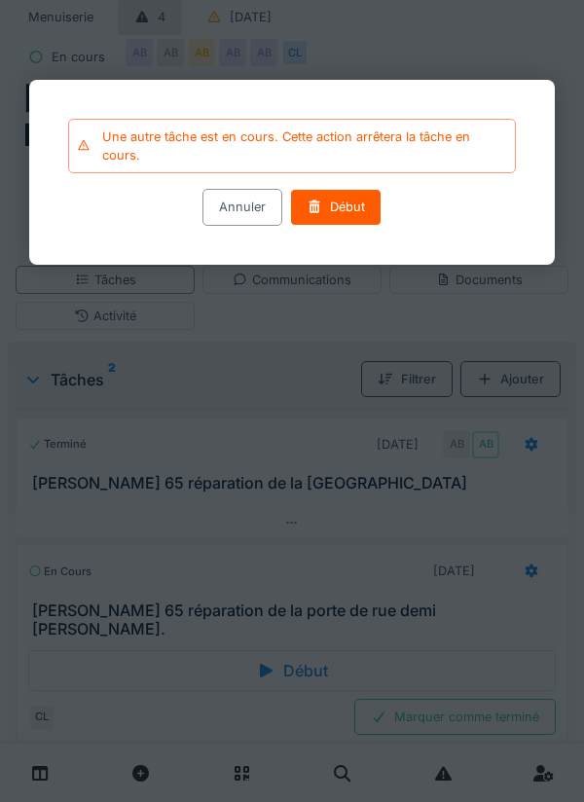
click at [339, 220] on div "Début" at bounding box center [335, 208] width 91 height 36
